Goal: Task Accomplishment & Management: Use online tool/utility

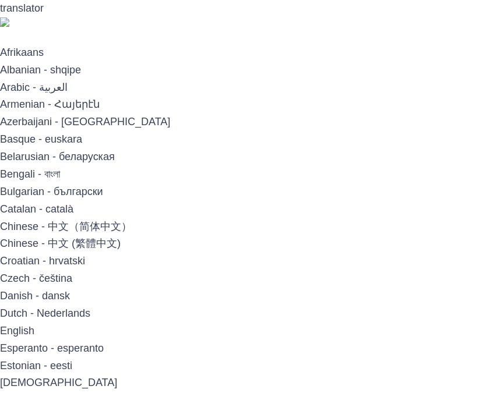
type input "**********"
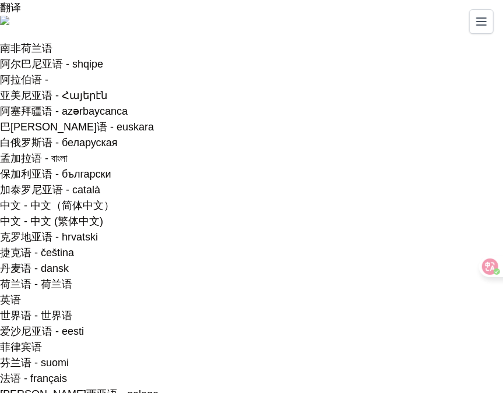
type textarea "**********"
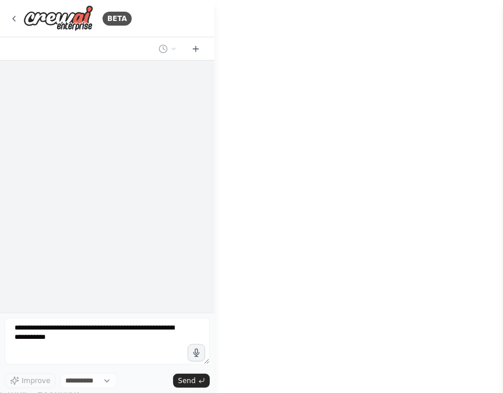
select select "****"
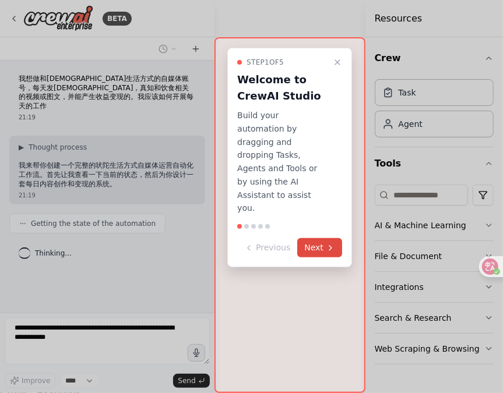
click at [314, 230] on div "Step 1 of 5 Welcome to CrewAI Studio Build your automation by dragging and drop…" at bounding box center [289, 158] width 125 height 220
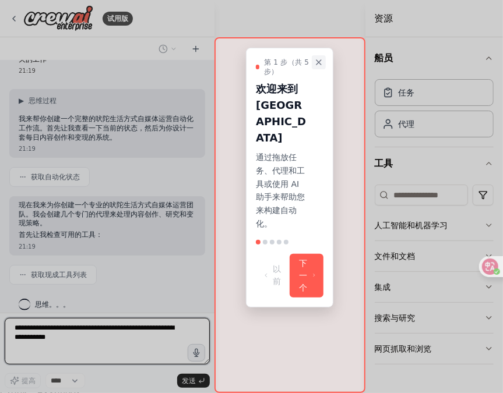
scroll to position [55, 0]
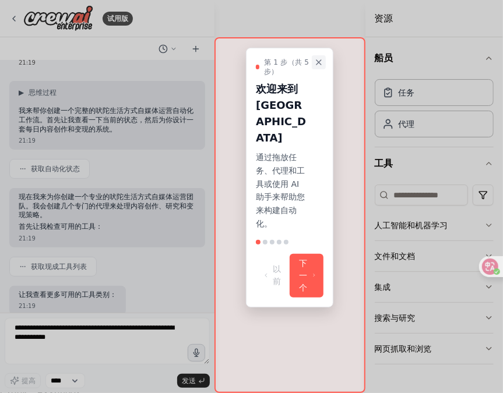
click at [318, 62] on icon "Close walkthrough" at bounding box center [319, 62] width 5 height 5
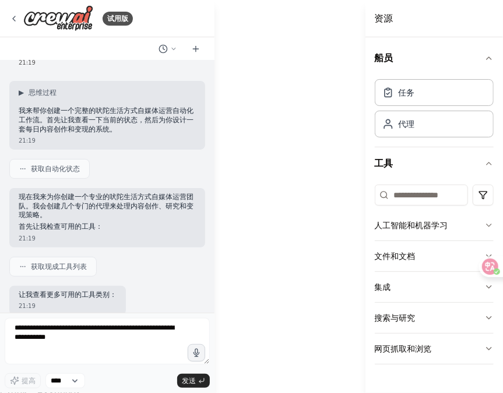
click at [490, 58] on icon "button" at bounding box center [488, 58] width 9 height 9
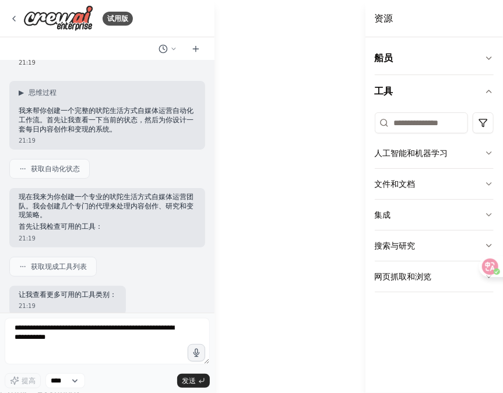
drag, startPoint x: 430, startPoint y: 25, endPoint x: 568, endPoint y: 48, distance: 140.1
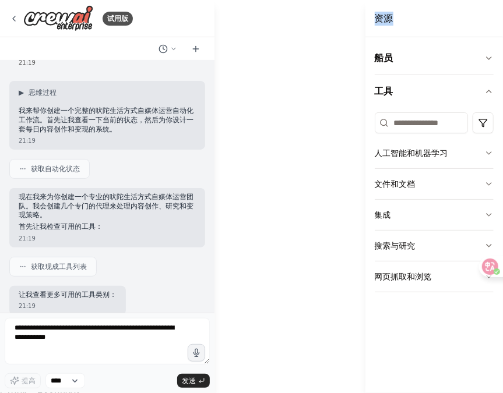
click at [445, 209] on button "集成" at bounding box center [434, 215] width 119 height 30
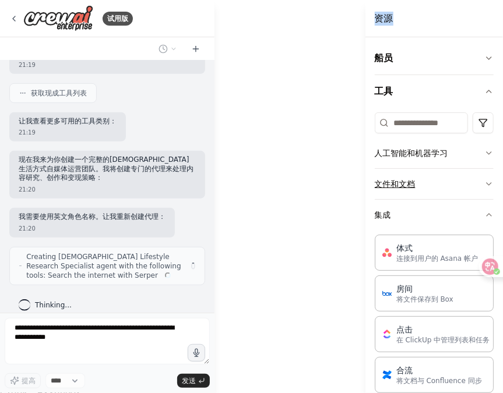
scroll to position [219, 0]
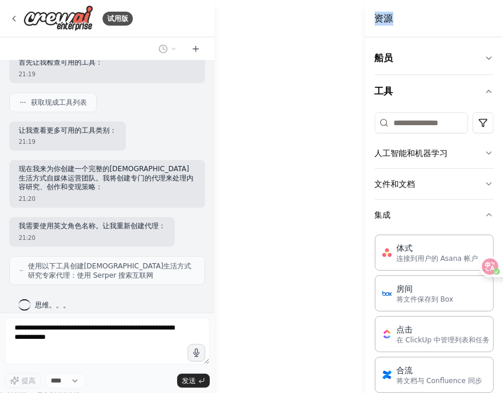
click at [484, 54] on icon "button" at bounding box center [488, 58] width 9 height 9
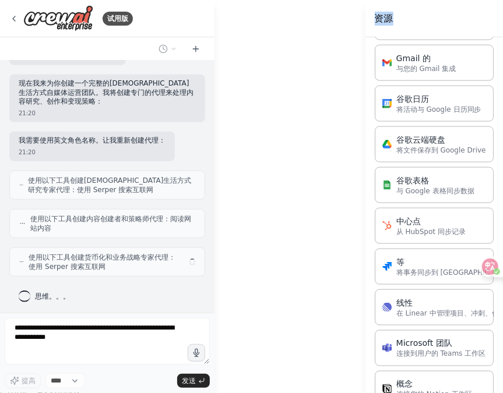
scroll to position [296, 0]
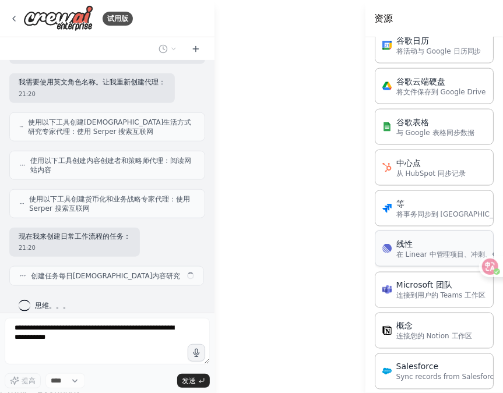
scroll to position [583, 0]
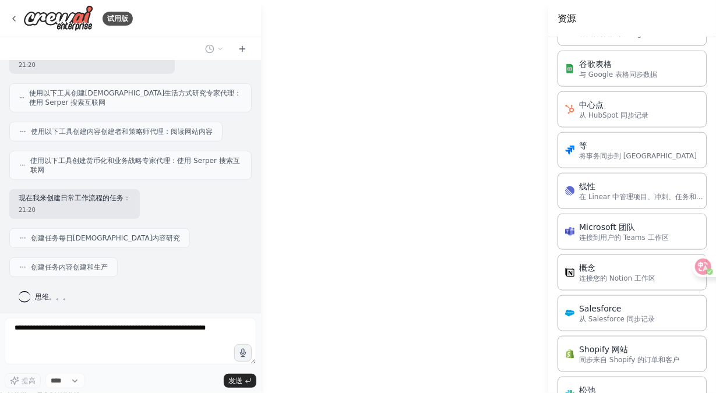
scroll to position [384, 0]
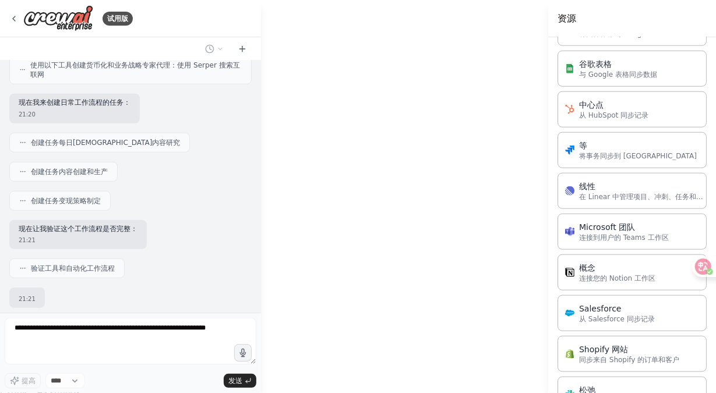
scroll to position [519, 0]
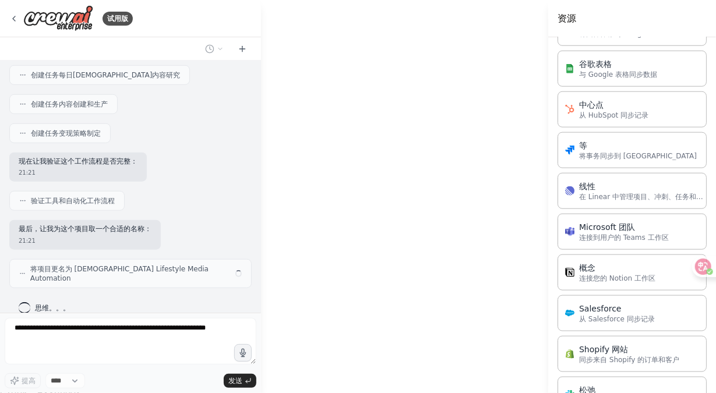
drag, startPoint x: 440, startPoint y: 261, endPoint x: 324, endPoint y: 214, distance: 124.5
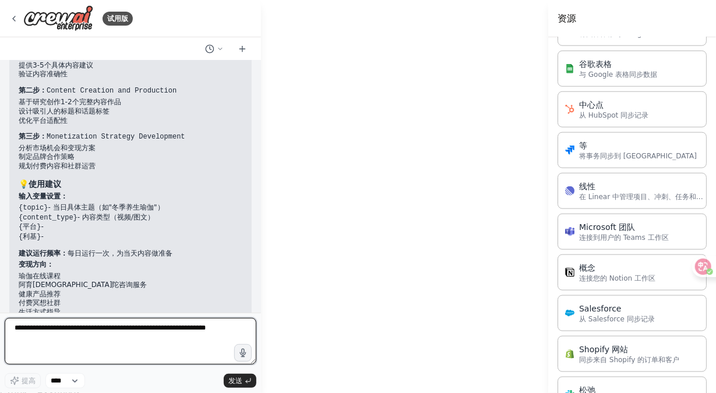
scroll to position [1012, 0]
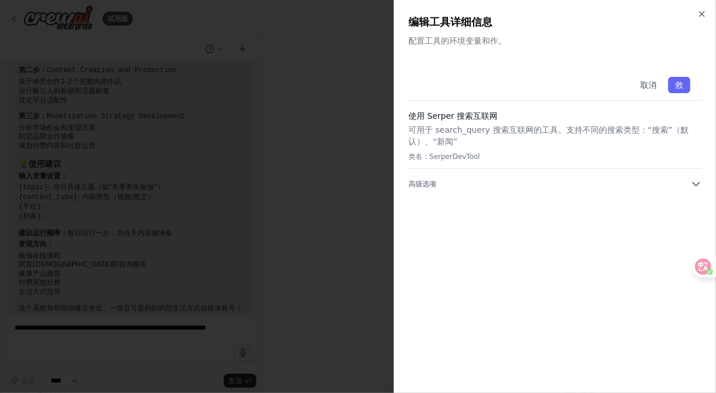
click at [502, 11] on div "Close 编辑工具详细信息 配置工具的环境变量和作。 取消 救 使用 Serper 搜索互联网 可用于 search_query 搜索互联网的工具。支持不同…" at bounding box center [555, 196] width 322 height 393
click at [502, 12] on icon "button" at bounding box center [702, 13] width 9 height 9
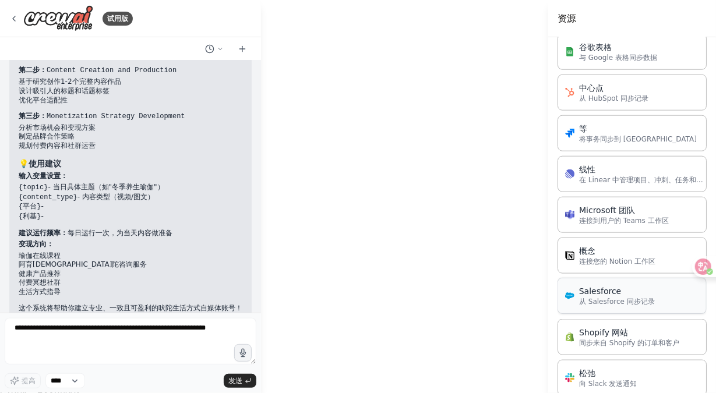
scroll to position [583, 0]
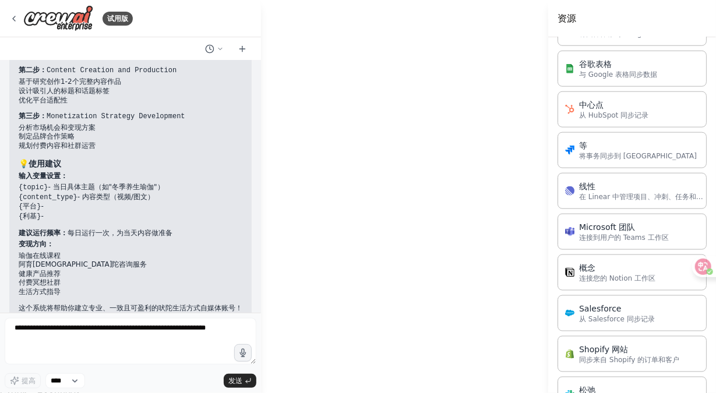
drag, startPoint x: 544, startPoint y: 310, endPoint x: 502, endPoint y: 283, distance: 49.5
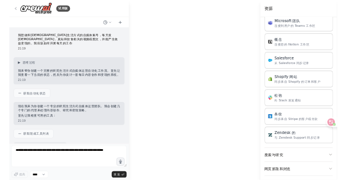
scroll to position [0, 0]
